Goal: Go to known website: Go to known website

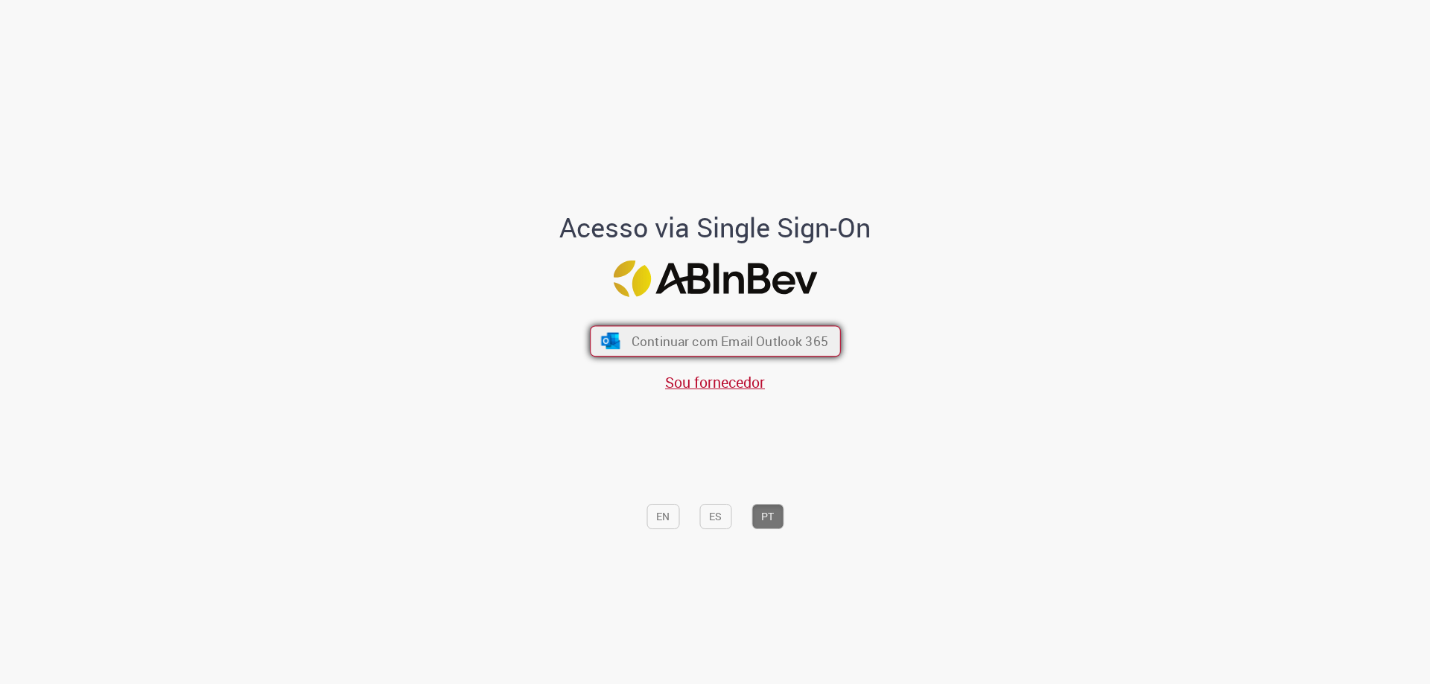
click at [689, 337] on span "Continuar com Email Outlook 365" at bounding box center [729, 341] width 197 height 17
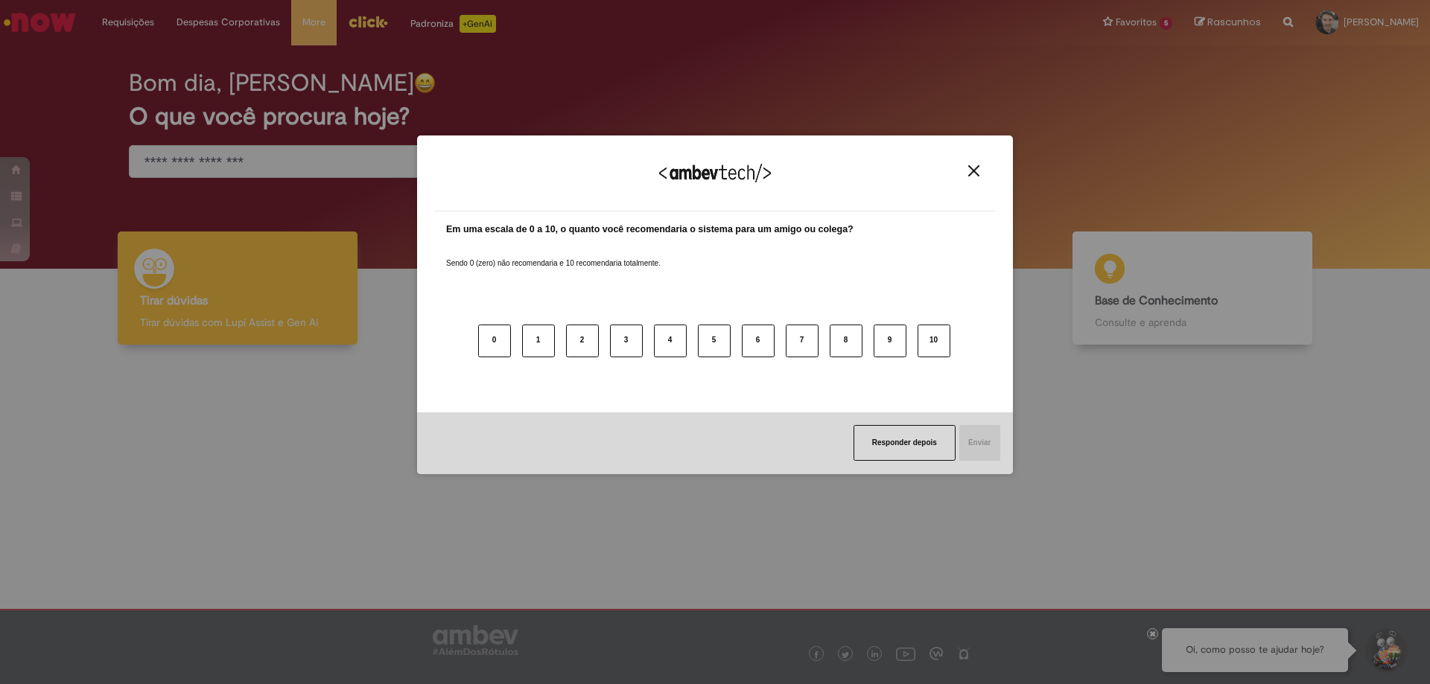
click at [980, 181] on div "Agradecemos seu feedback!" at bounding box center [715, 182] width 560 height 58
click at [977, 176] on img "Close" at bounding box center [973, 170] width 11 height 11
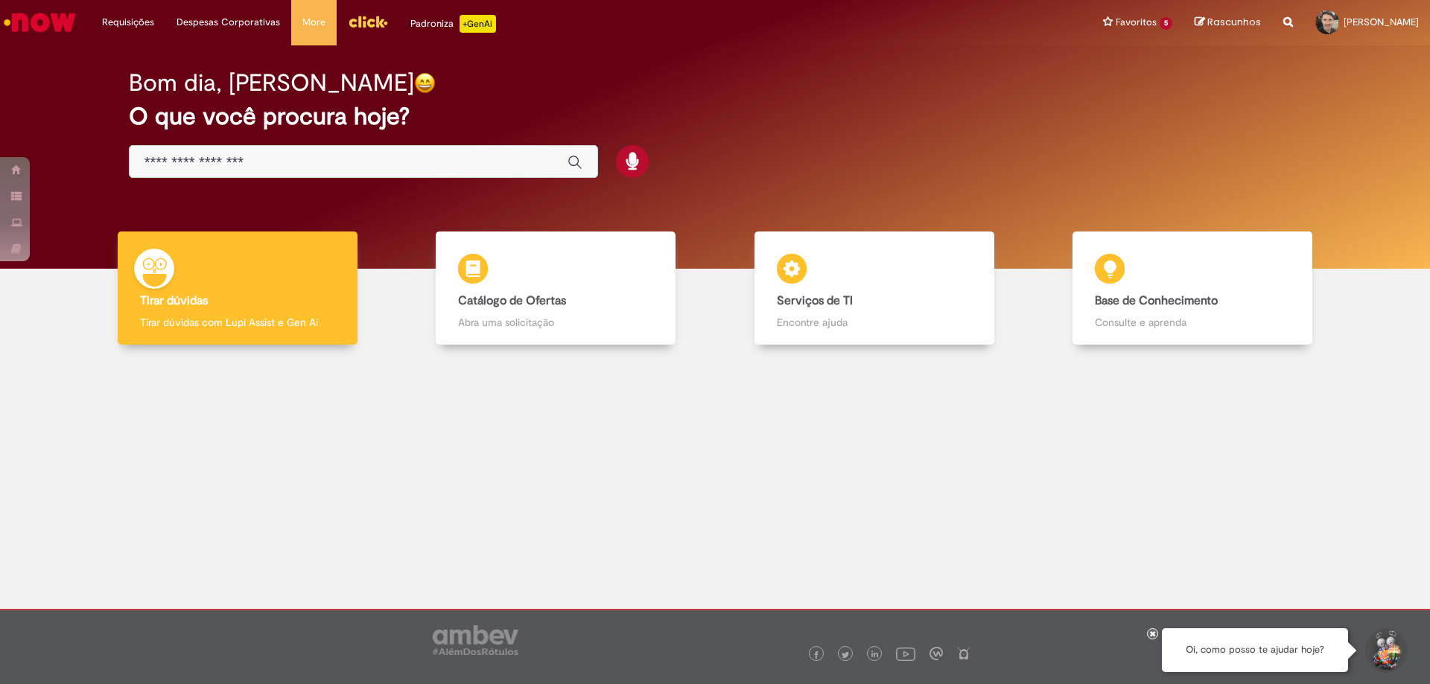
click at [375, 25] on img "Menu Cabeçalho" at bounding box center [368, 21] width 40 height 22
